Goal: Information Seeking & Learning: Find specific fact

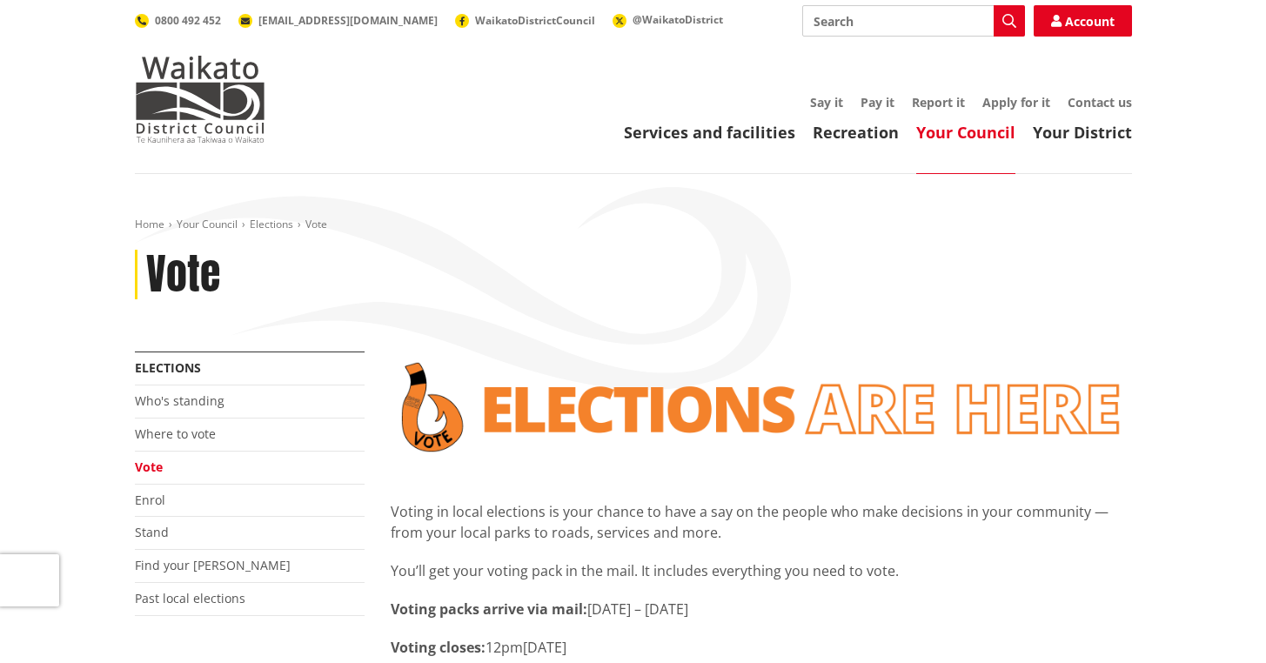
scroll to position [348, 0]
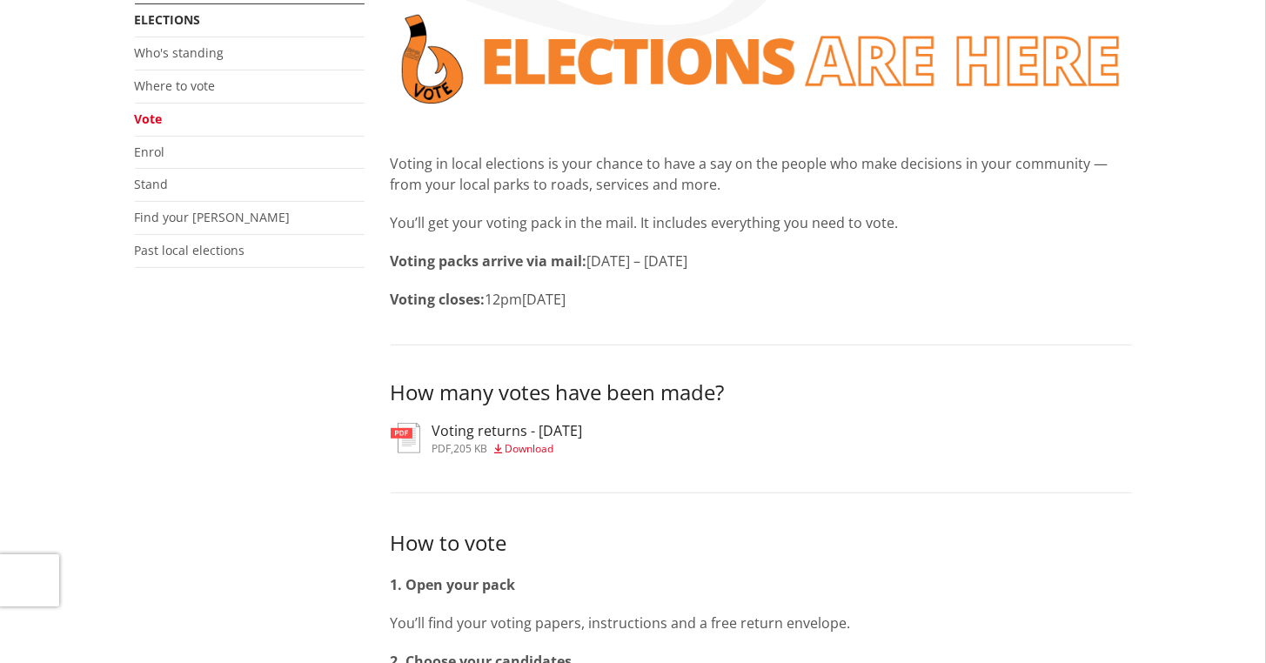
click at [502, 431] on h3 "Voting returns - [DATE]" at bounding box center [507, 431] width 151 height 17
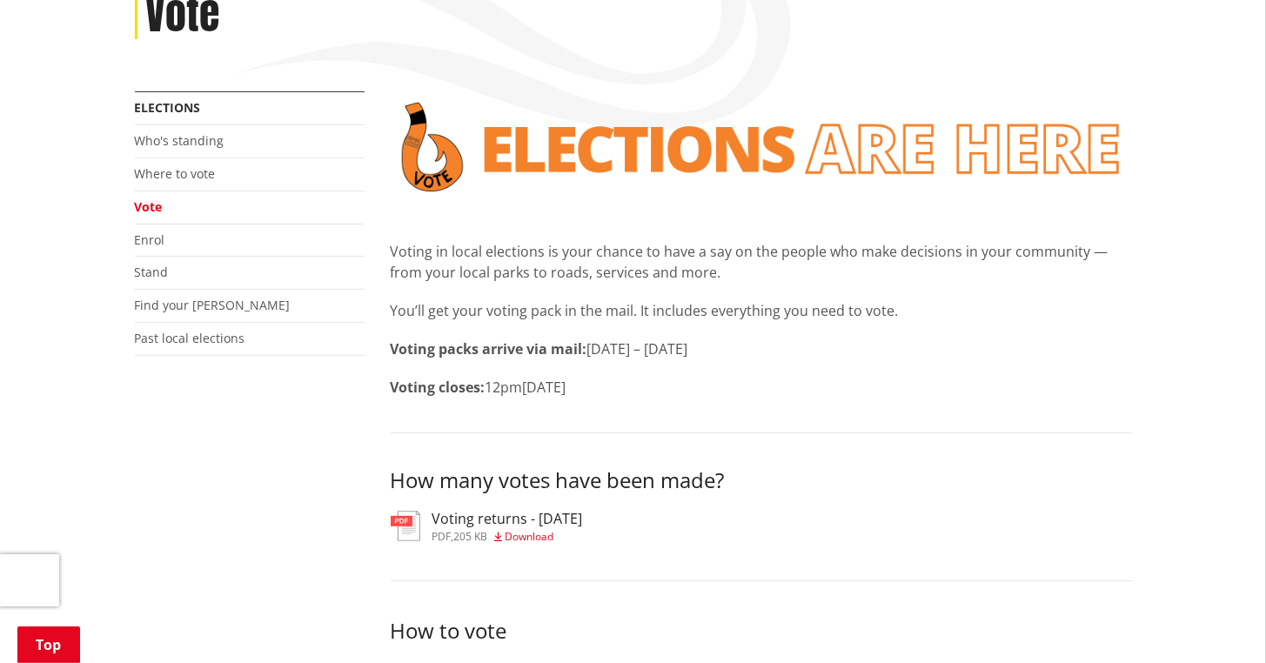
scroll to position [261, 0]
click at [489, 527] on div "Voting returns - [DATE] pdf , 205 KB Download" at bounding box center [507, 525] width 151 height 31
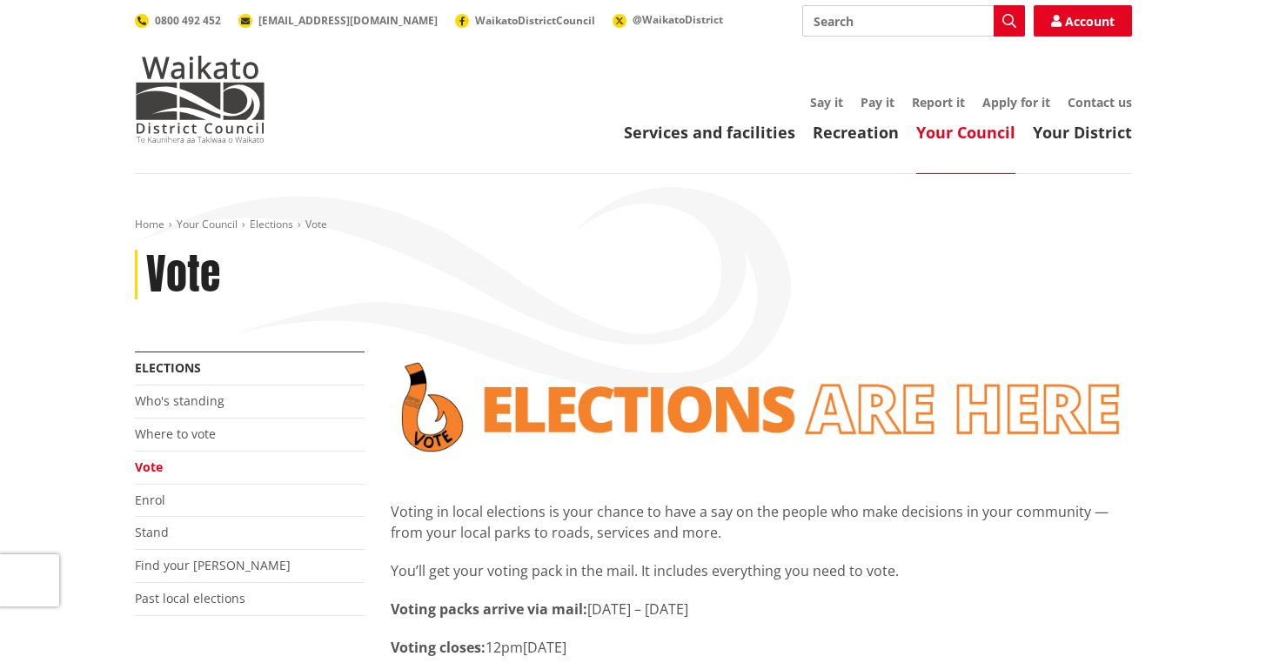
scroll to position [261, 0]
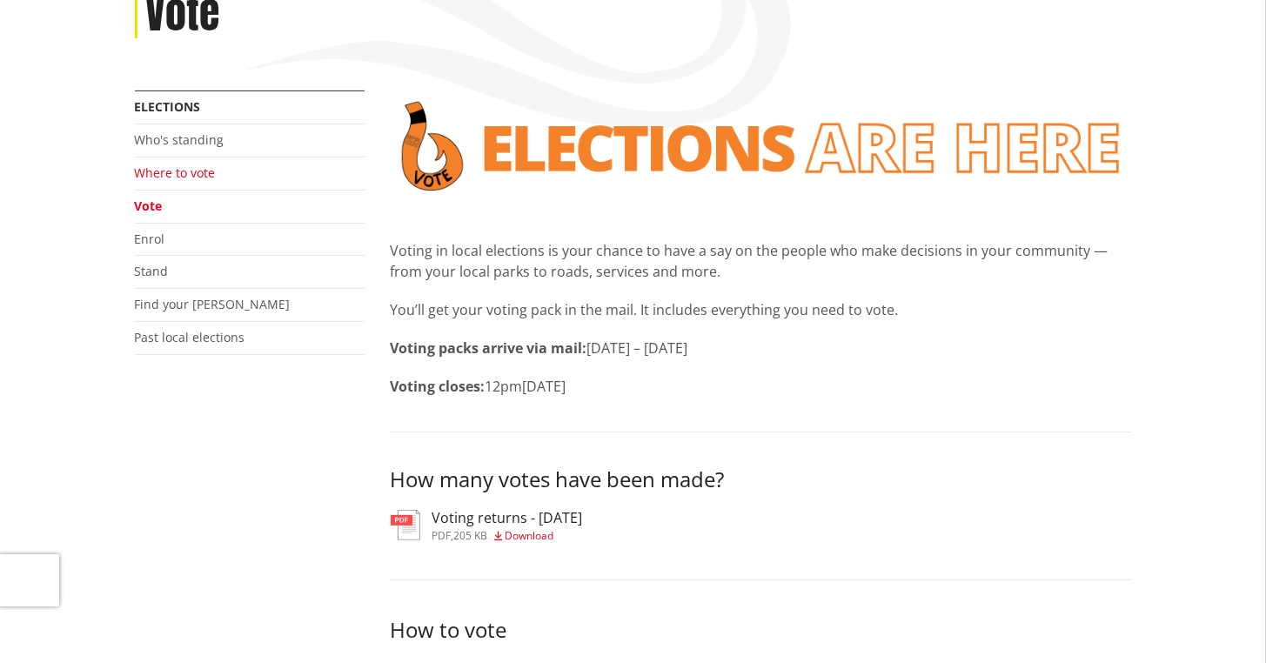
click at [165, 166] on link "Where to vote" at bounding box center [175, 172] width 81 height 17
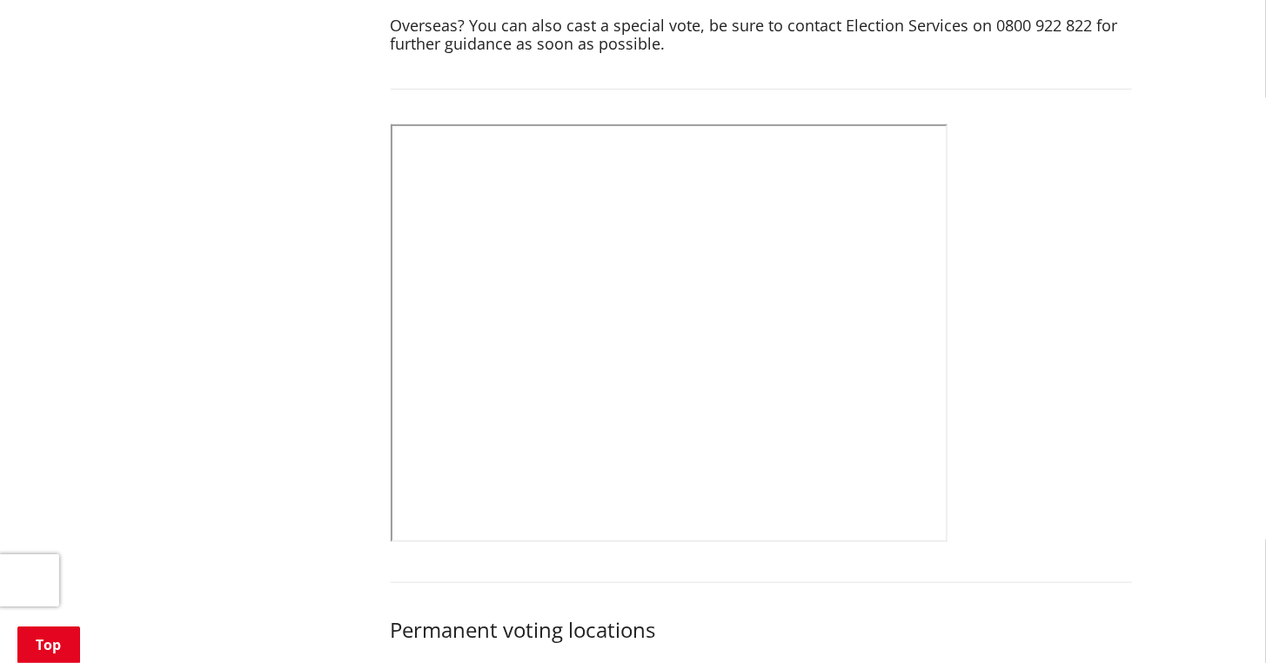
scroll to position [957, 0]
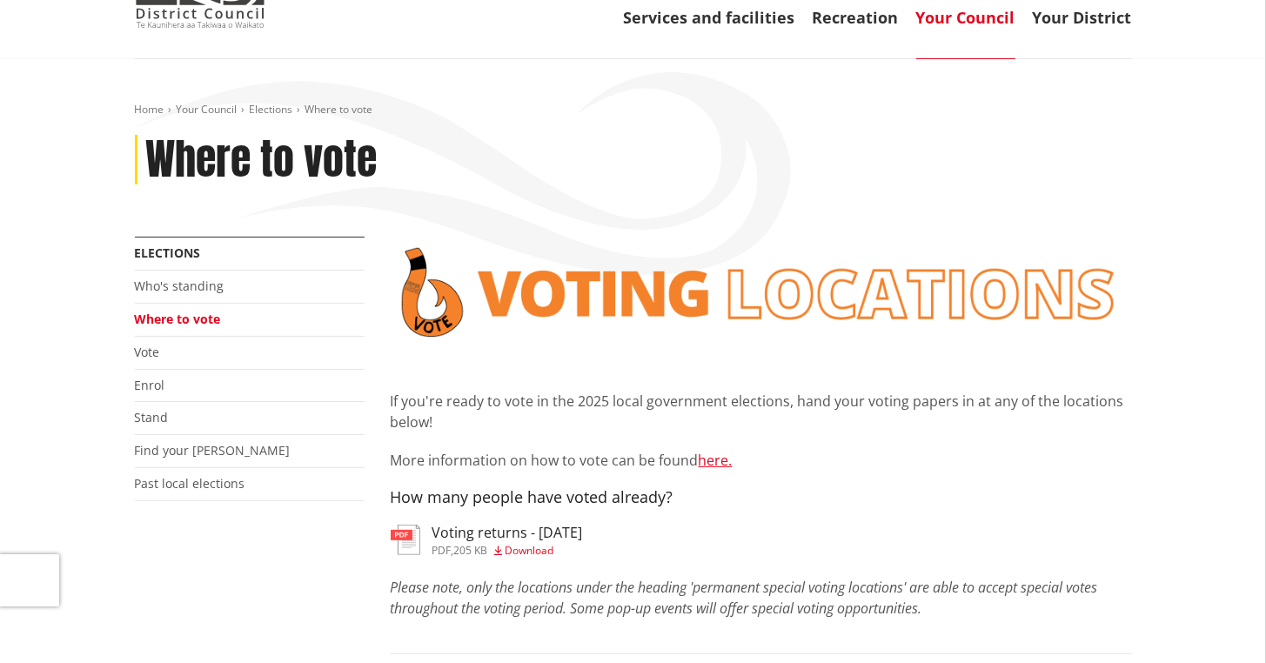
scroll to position [0, 0]
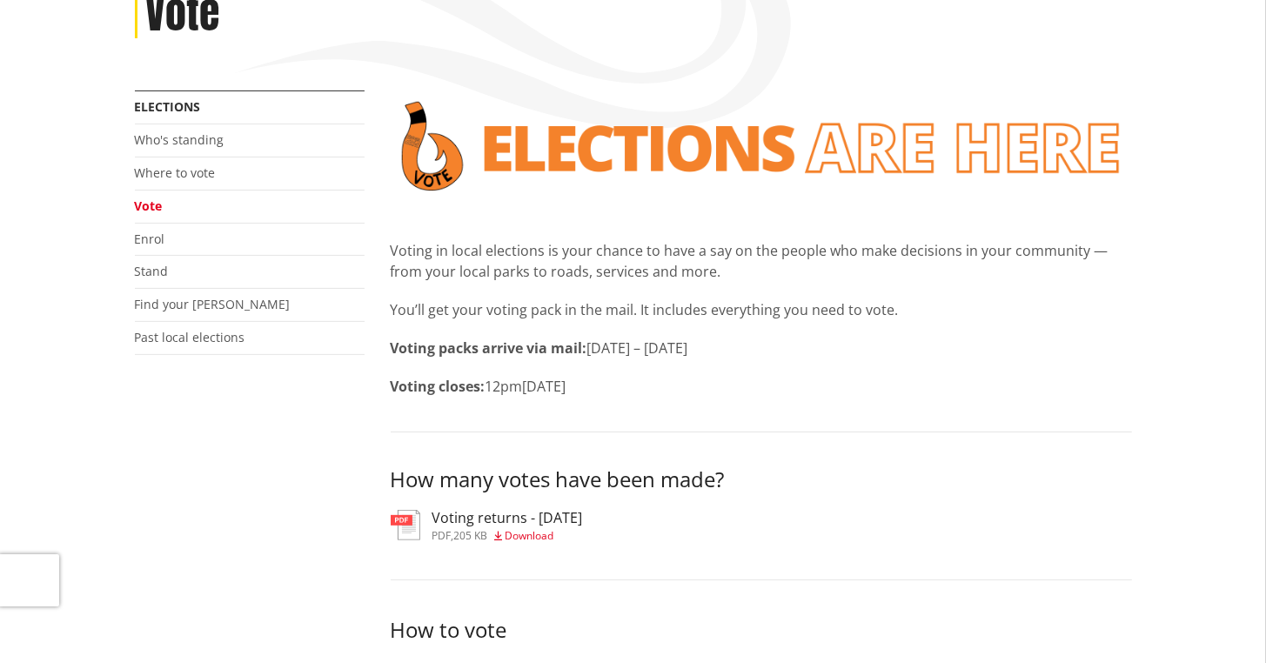
scroll to position [261, 0]
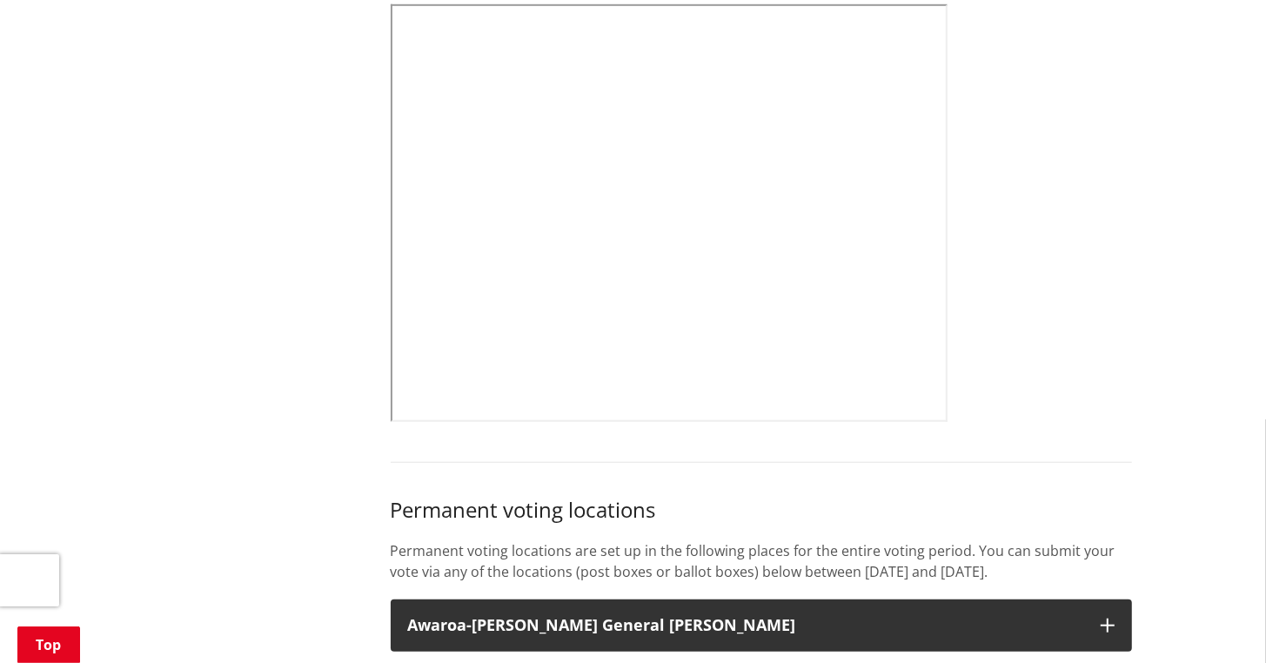
scroll to position [647, 0]
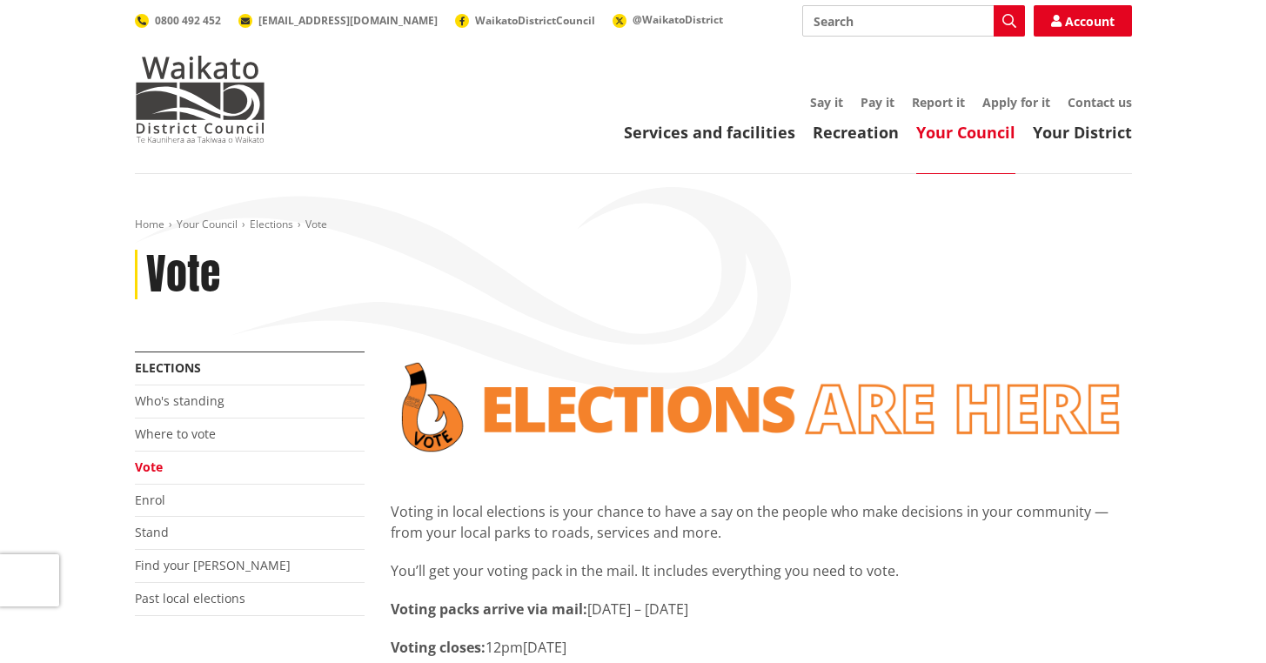
scroll to position [261, 0]
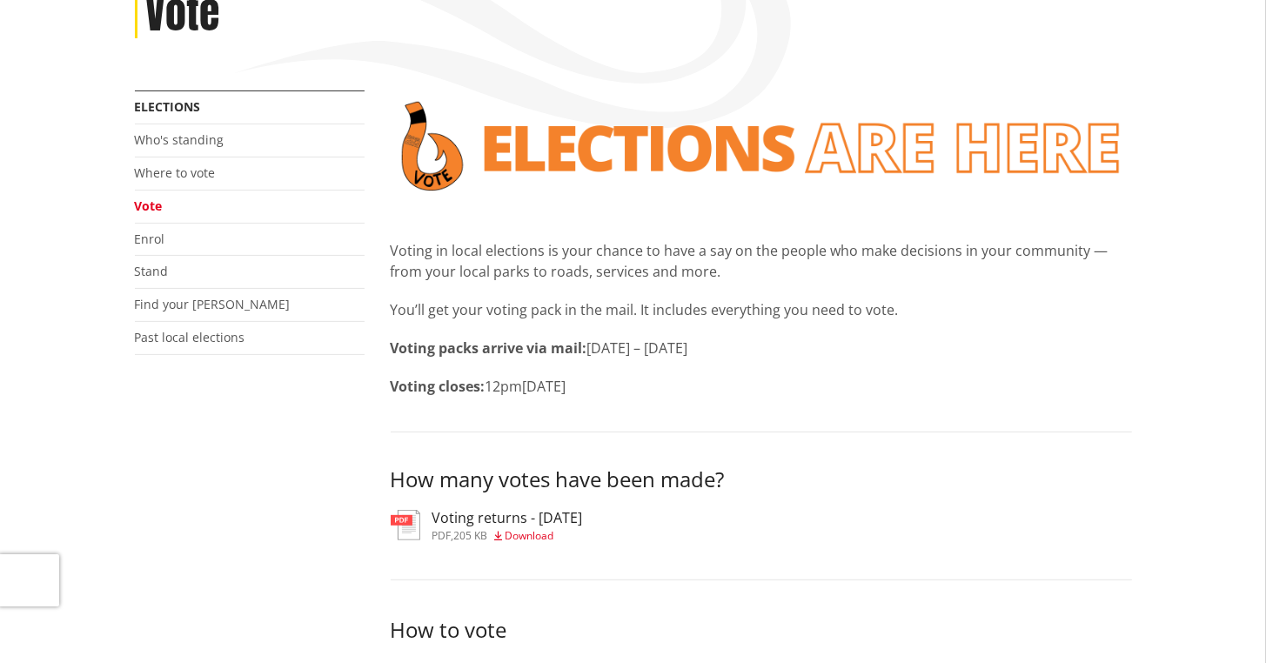
click at [522, 521] on h3 "Voting returns - [DATE]" at bounding box center [507, 518] width 151 height 17
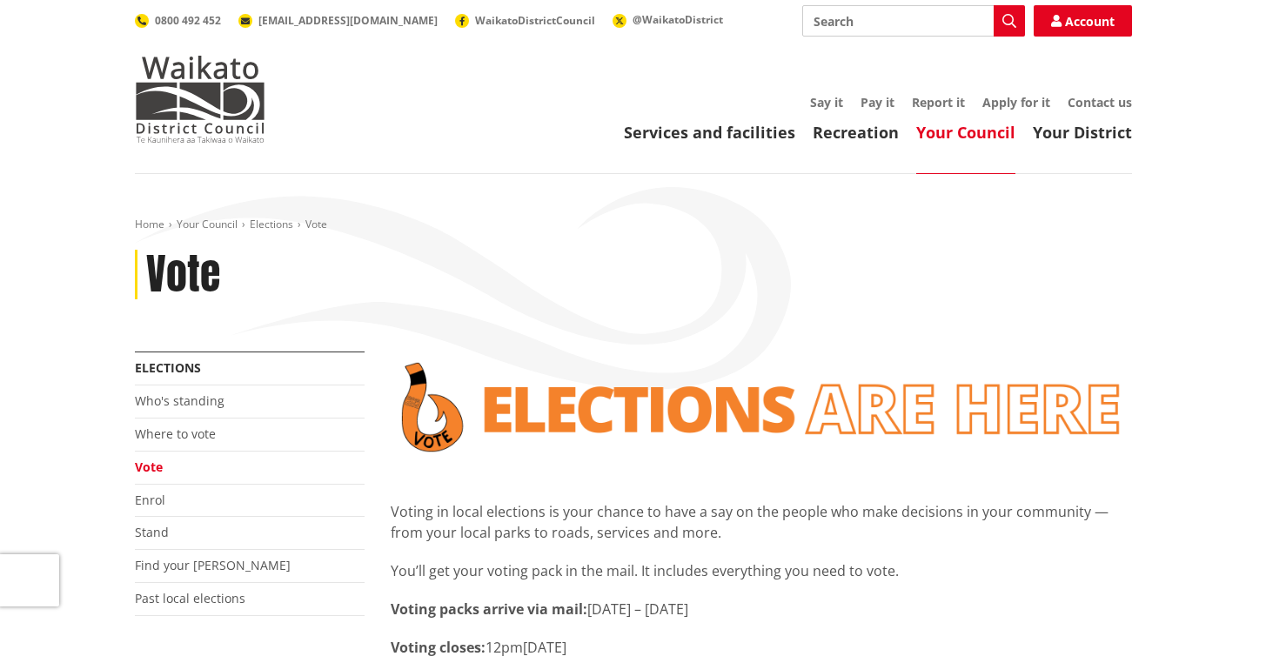
scroll to position [261, 0]
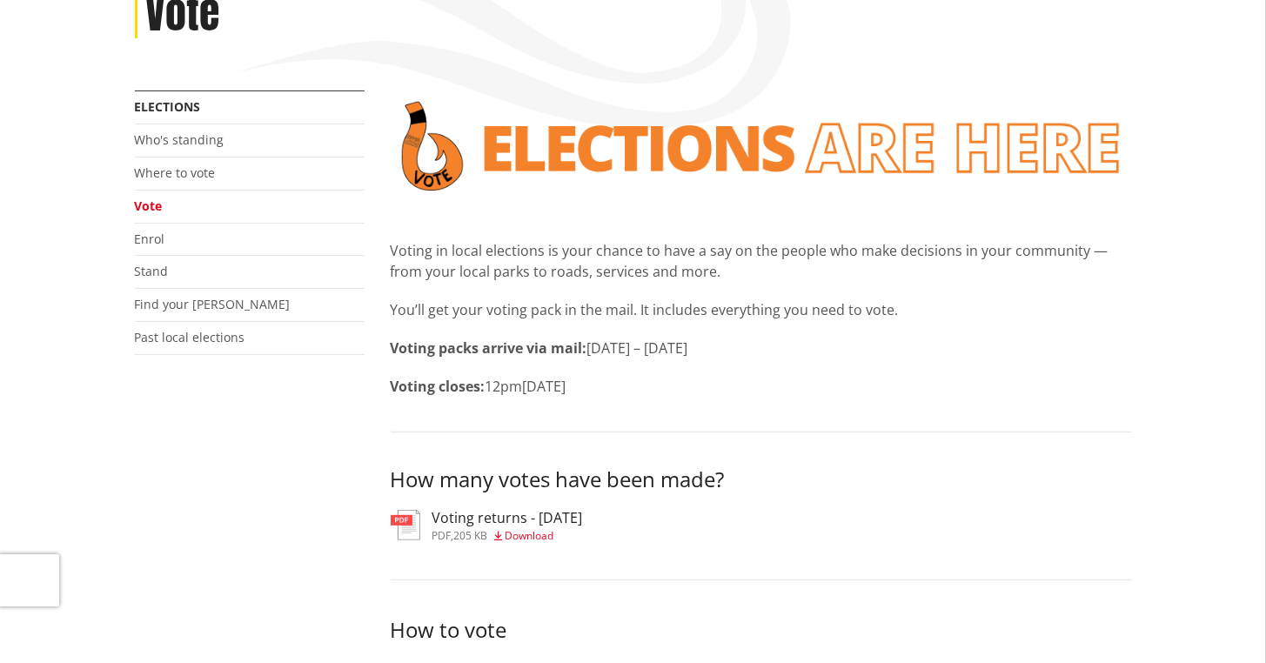
click at [486, 520] on h3 "Voting returns - [DATE]" at bounding box center [507, 518] width 151 height 17
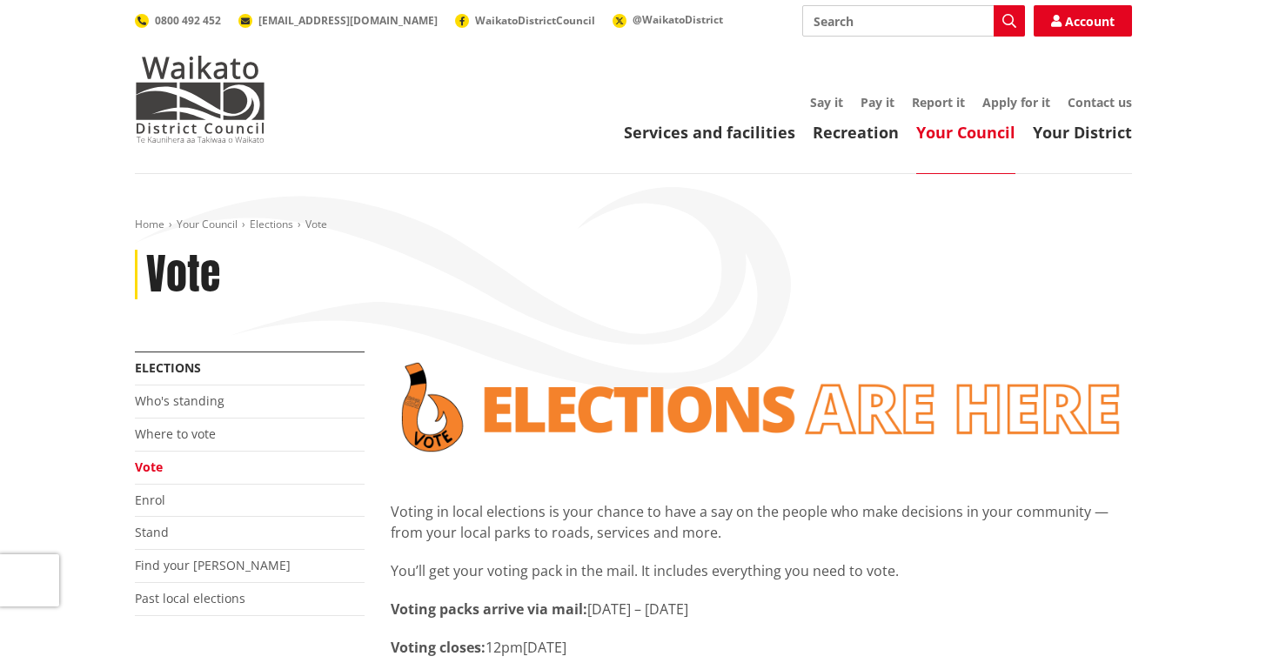
scroll to position [261, 0]
